Goal: Check status: Check status

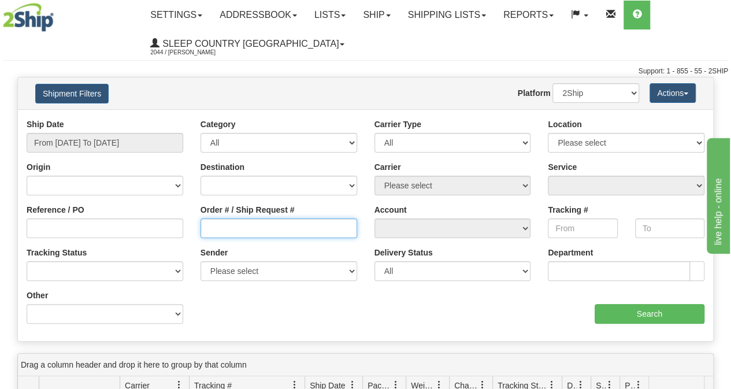
click at [267, 230] on input "Order # / Ship Request #" at bounding box center [279, 229] width 157 height 20
paste input "9000I053426"
type input "9000I053426"
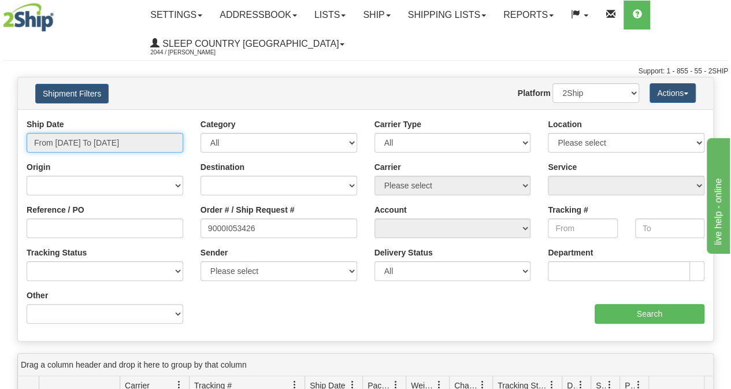
click at [145, 144] on input "From [DATE] To [DATE]" at bounding box center [105, 143] width 157 height 20
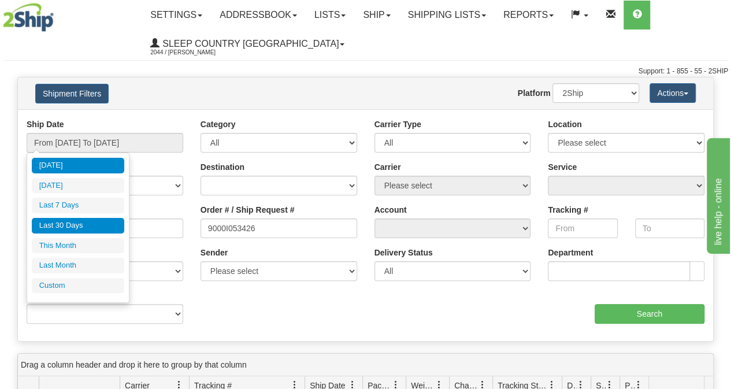
click at [87, 223] on li "Last 30 Days" at bounding box center [78, 226] width 92 height 16
type input "From [DATE] To [DATE]"
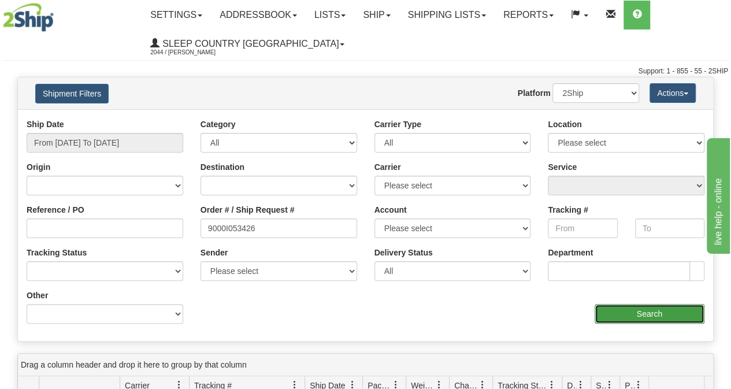
click at [650, 313] on input "Search" at bounding box center [650, 314] width 110 height 20
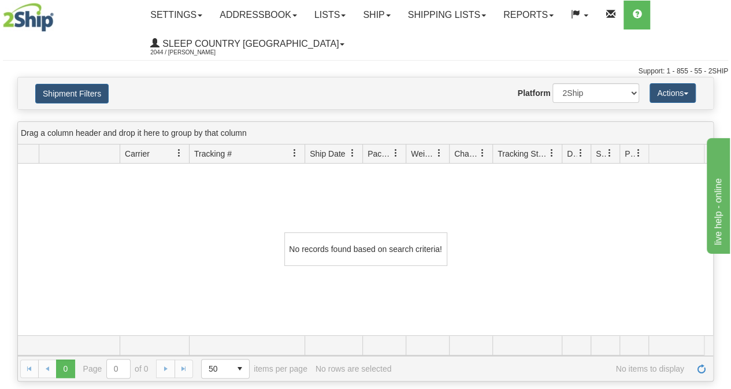
click at [247, 169] on div "No records found based on search criteria!" at bounding box center [365, 250] width 695 height 172
click at [435, 25] on link "Shipping lists" at bounding box center [446, 15] width 95 height 29
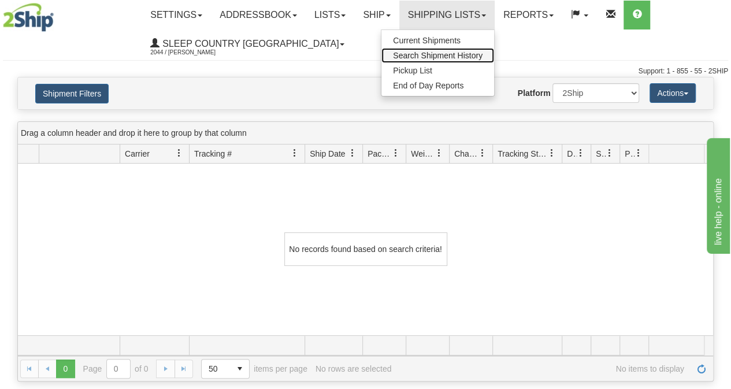
click at [437, 51] on span "Search Shipment History" at bounding box center [438, 55] width 90 height 9
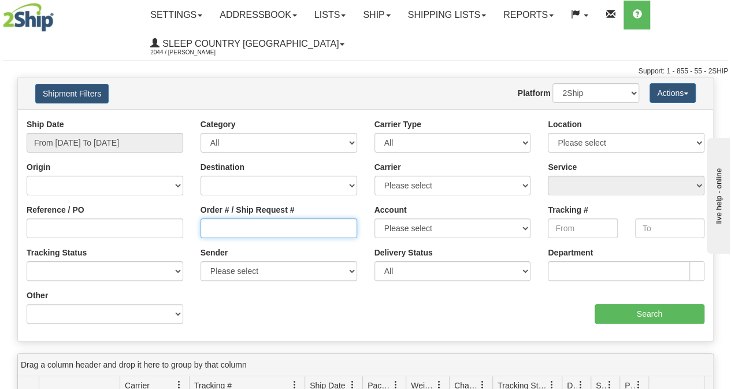
click at [231, 228] on input "Order # / Ship Request #" at bounding box center [279, 229] width 157 height 20
paste input "9000I053426"
type input "9000I053426"
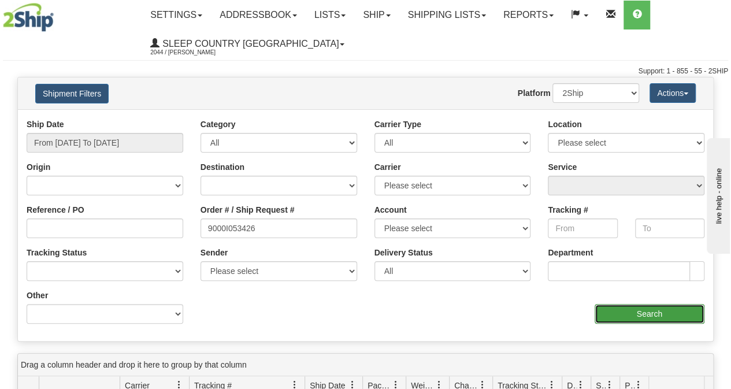
click at [638, 313] on input "Search" at bounding box center [650, 314] width 110 height 20
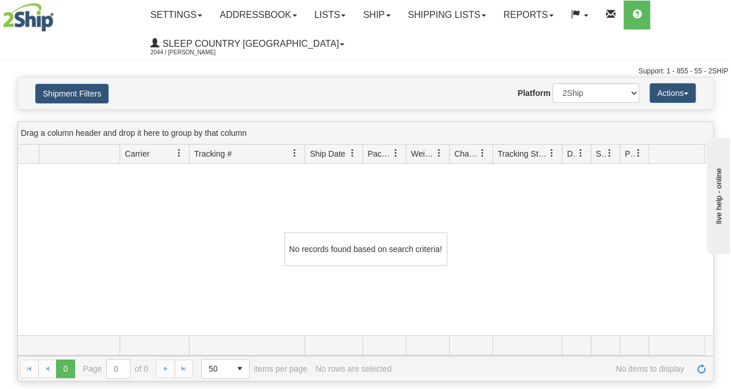
click at [469, 31] on ul "Settings Shipping Preferences Fields Preferences New Addressbook Recipients Sen…" at bounding box center [435, 30] width 586 height 58
click at [471, 24] on link "Shipping lists" at bounding box center [446, 15] width 95 height 29
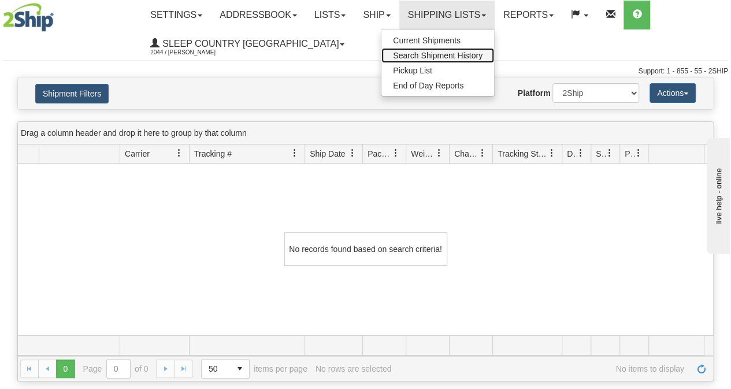
click at [464, 55] on span "Search Shipment History" at bounding box center [438, 55] width 90 height 9
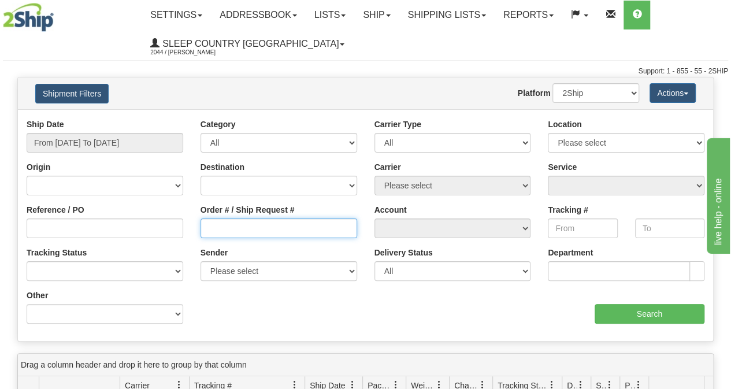
click at [277, 228] on input "Order # / Ship Request #" at bounding box center [279, 229] width 157 height 20
paste input "9002I042494"
type input "9002I042494"
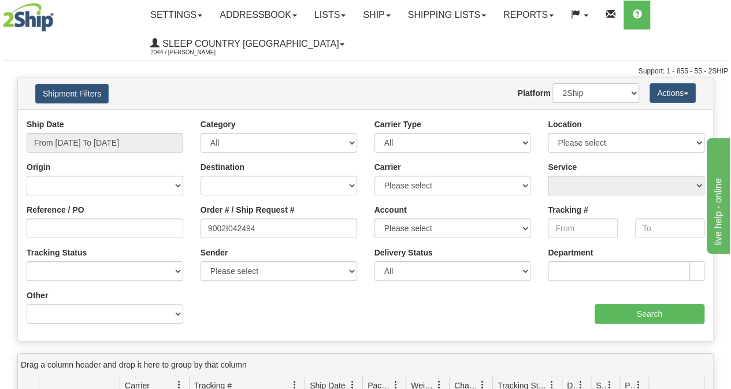
click at [574, 301] on div "aaa Search" at bounding box center [540, 307] width 348 height 34
click at [624, 313] on input "Search" at bounding box center [650, 314] width 110 height 20
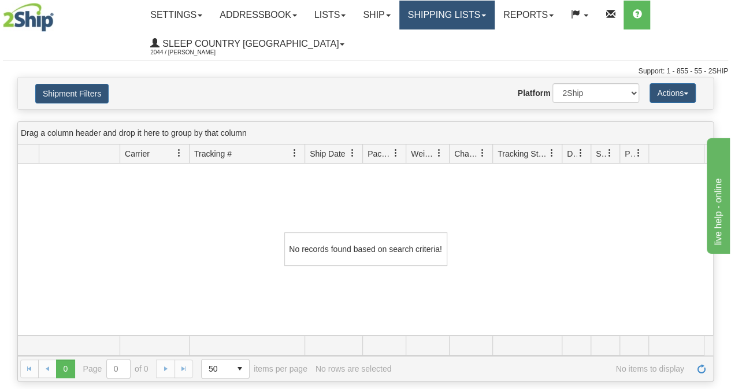
click at [447, 18] on link "Shipping lists" at bounding box center [446, 15] width 95 height 29
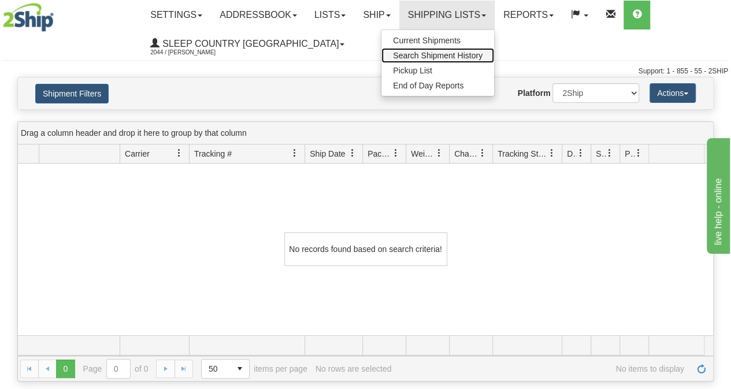
click at [432, 58] on span "Search Shipment History" at bounding box center [438, 55] width 90 height 9
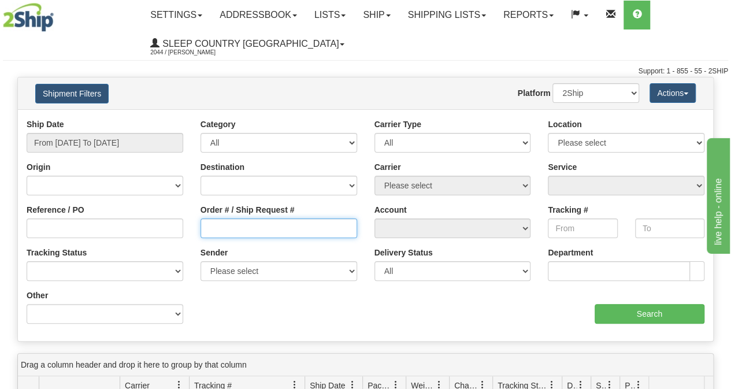
click at [251, 227] on input "Order # / Ship Request #" at bounding box center [279, 229] width 157 height 20
paste input "9002I042494"
type input "9002I042494"
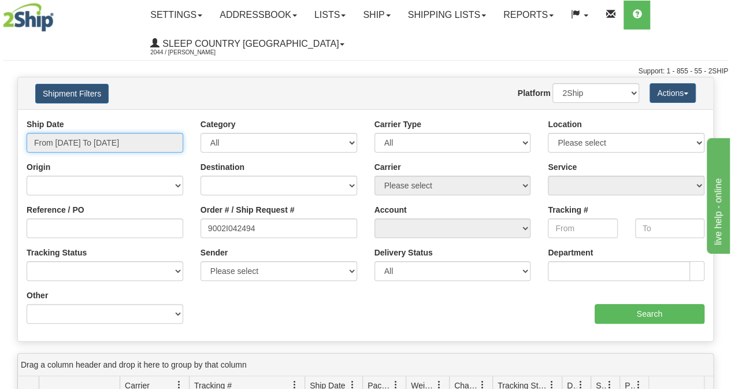
click at [145, 143] on input "From [DATE] To [DATE]" at bounding box center [105, 143] width 157 height 20
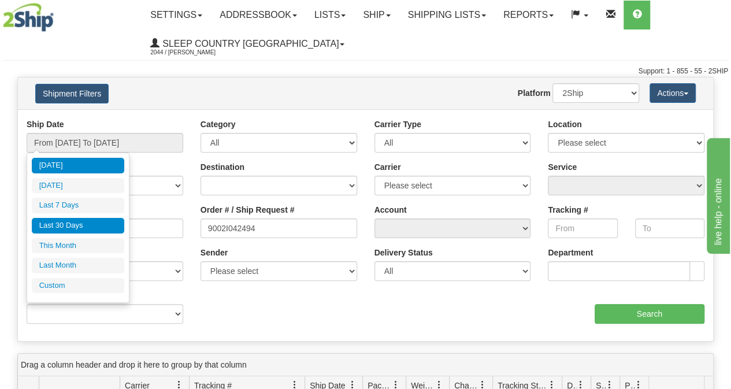
click at [88, 220] on li "Last 30 Days" at bounding box center [78, 226] width 92 height 16
type input "From [DATE] To [DATE]"
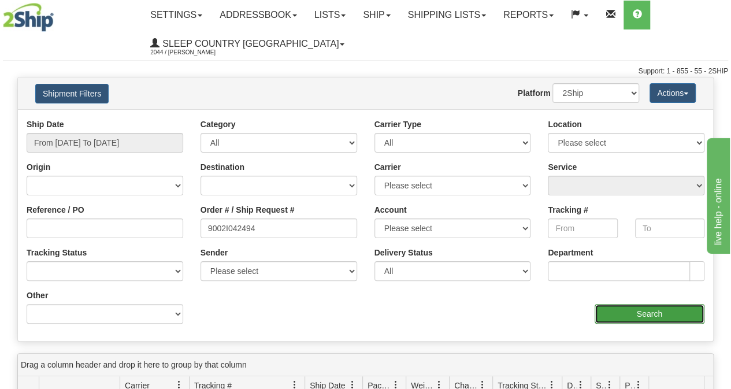
click at [624, 321] on input "Search" at bounding box center [650, 314] width 110 height 20
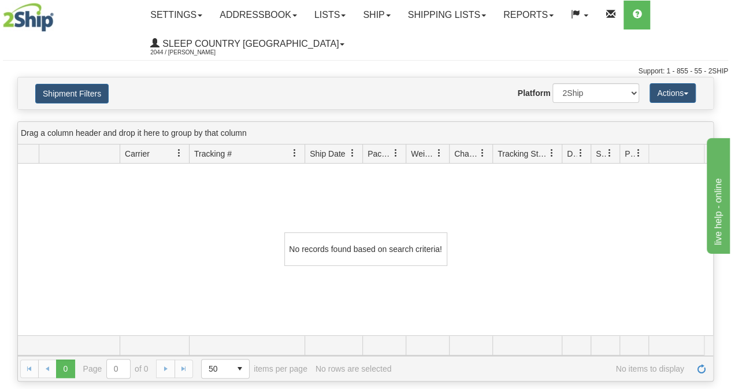
click at [257, 215] on div "No records found based on search criteria!" at bounding box center [365, 250] width 695 height 172
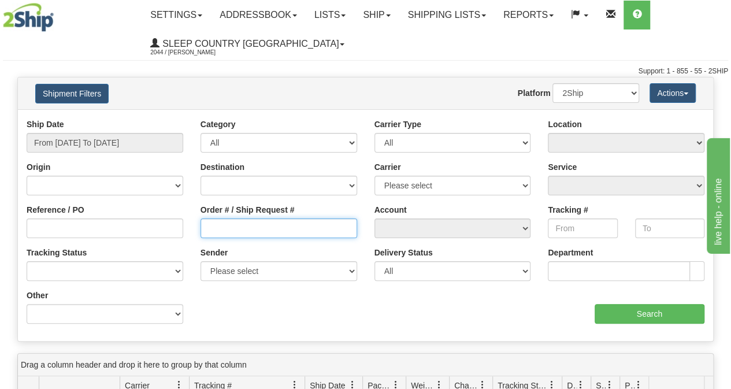
click at [224, 232] on input "Order # / Ship Request #" at bounding box center [279, 229] width 157 height 20
paste input "9002I036878"
type input "9002I036878"
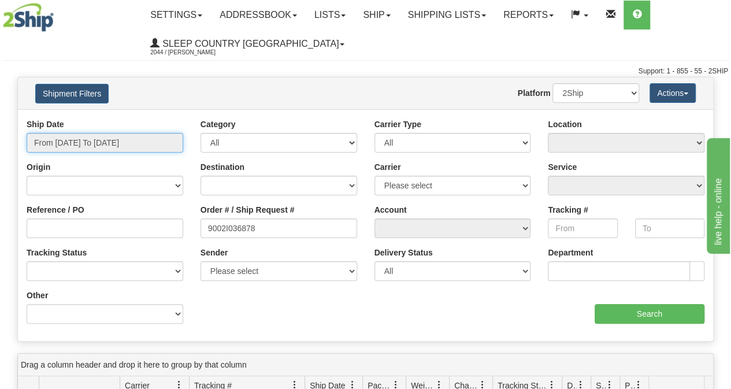
click at [130, 142] on input "From [DATE] To [DATE]" at bounding box center [105, 143] width 157 height 20
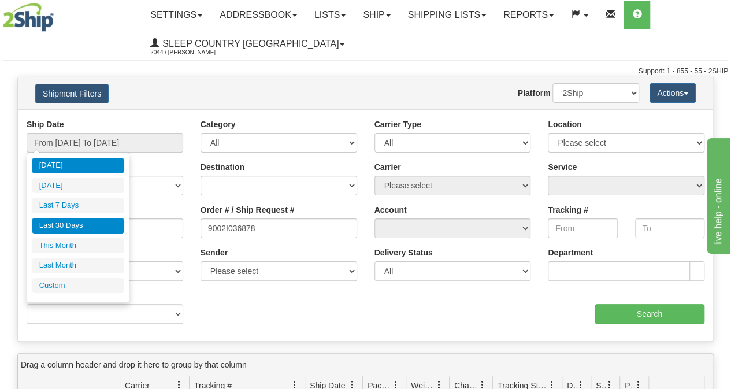
click at [81, 224] on li "Last 30 Days" at bounding box center [78, 226] width 92 height 16
type input "From [DATE] To [DATE]"
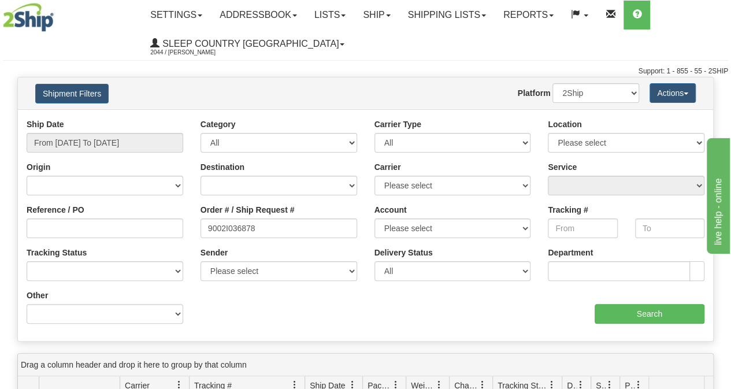
click at [647, 324] on div "Ship Date From [DATE] To [DATE] Category All Inbound Outbound Carrier Type All …" at bounding box center [365, 226] width 695 height 214
click at [645, 314] on input "Search" at bounding box center [650, 314] width 110 height 20
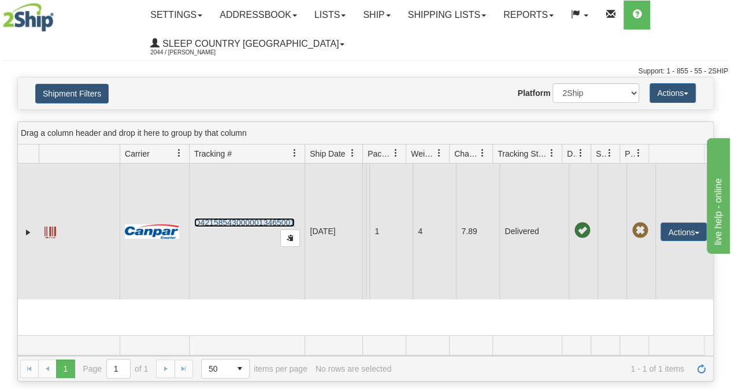
click at [250, 227] on link "D421585430000013465001" at bounding box center [244, 222] width 101 height 9
